Goal: Navigation & Orientation: Go to known website

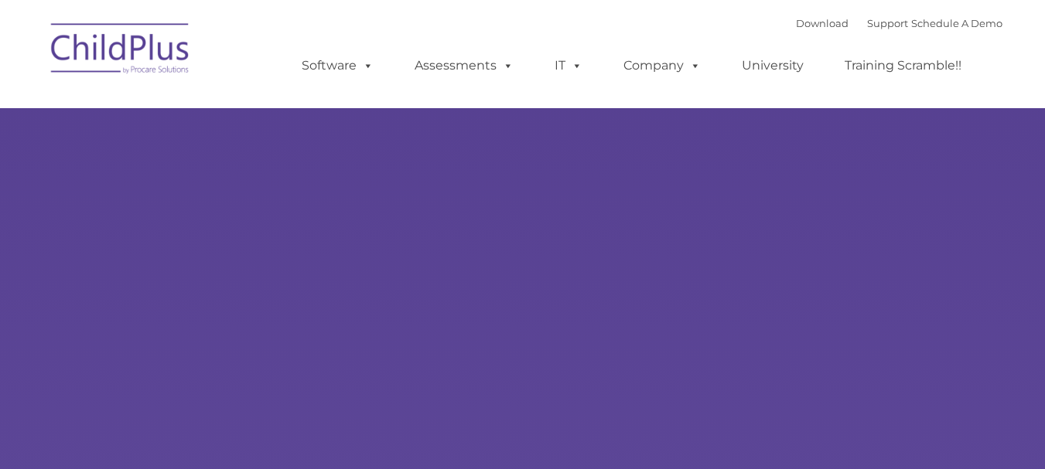
select select "MEDIUM"
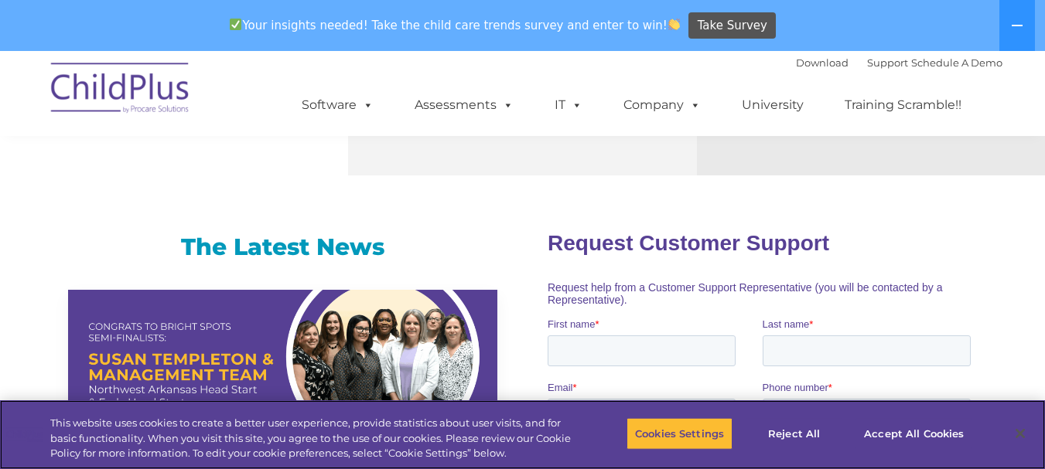
scroll to position [921, 0]
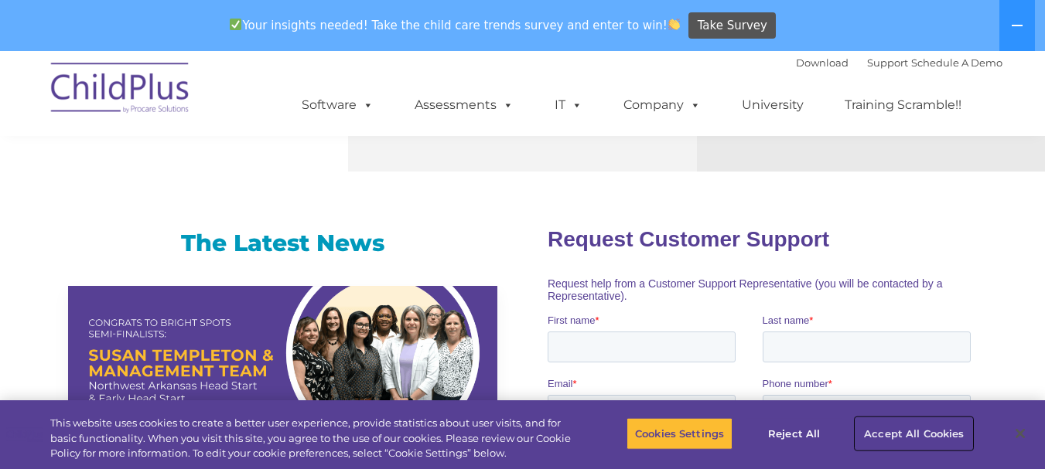
click at [864, 435] on button "Accept All Cookies" at bounding box center [913, 433] width 117 height 32
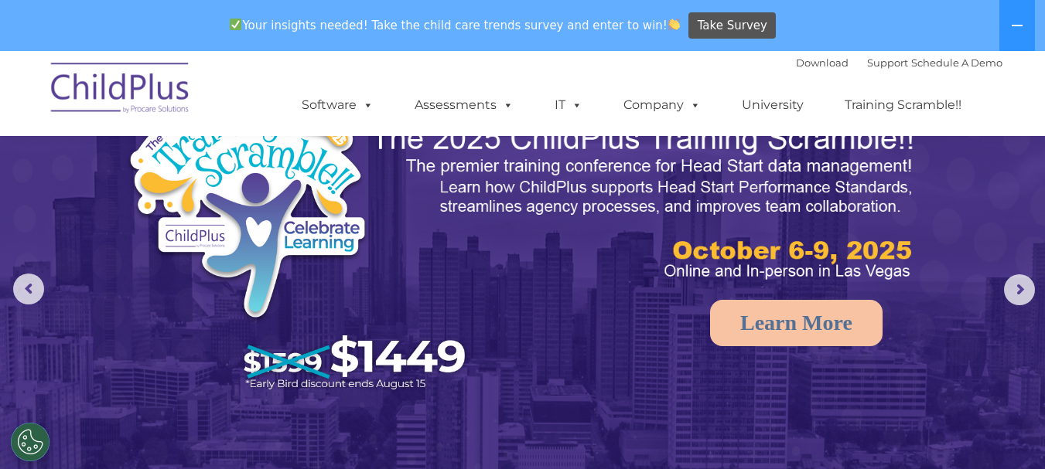
scroll to position [0, 0]
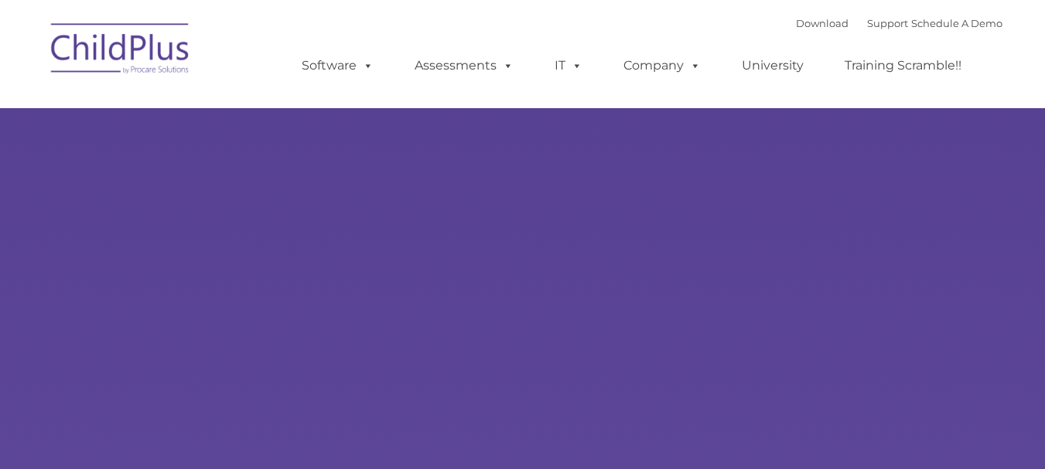
type input ""
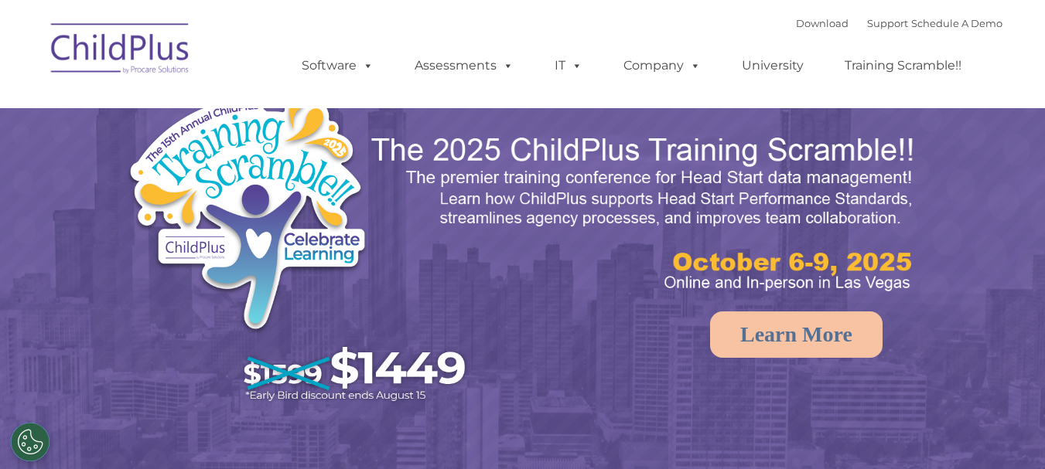
select select "MEDIUM"
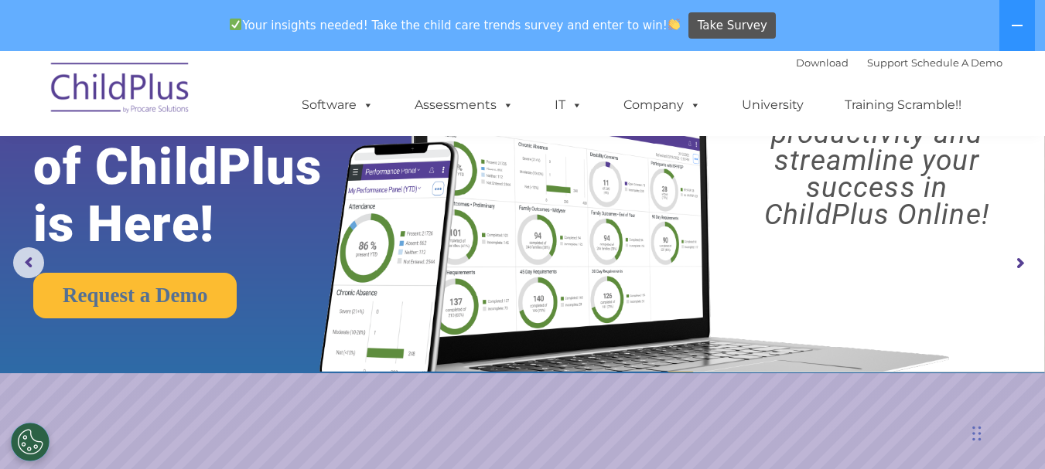
scroll to position [83, 0]
